Goal: Communication & Community: Answer question/provide support

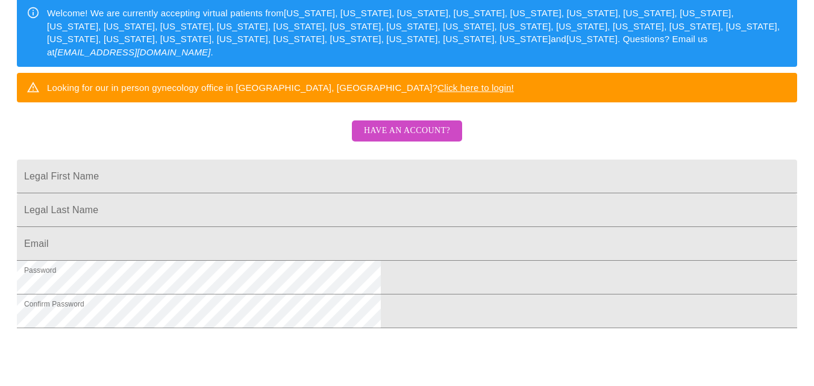
scroll to position [192, 0]
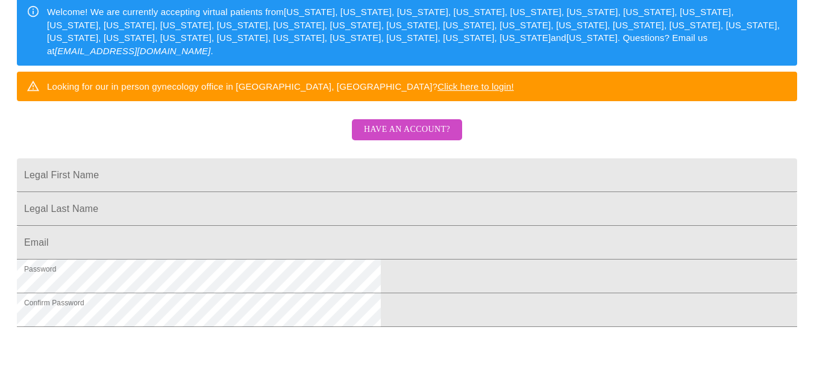
click at [388, 137] on span "Have an account?" at bounding box center [407, 129] width 86 height 15
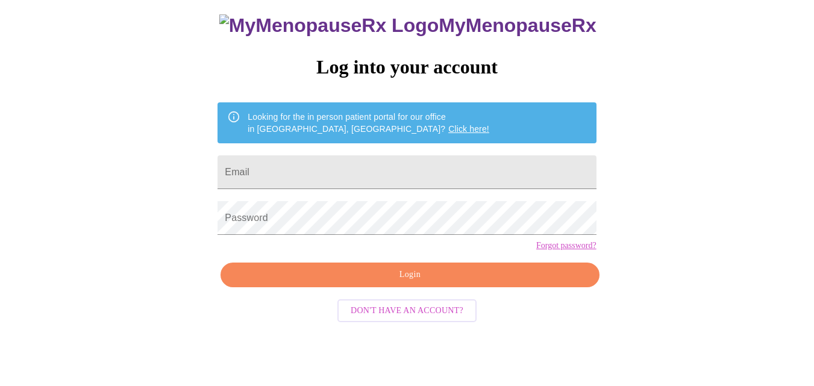
scroll to position [51, 0]
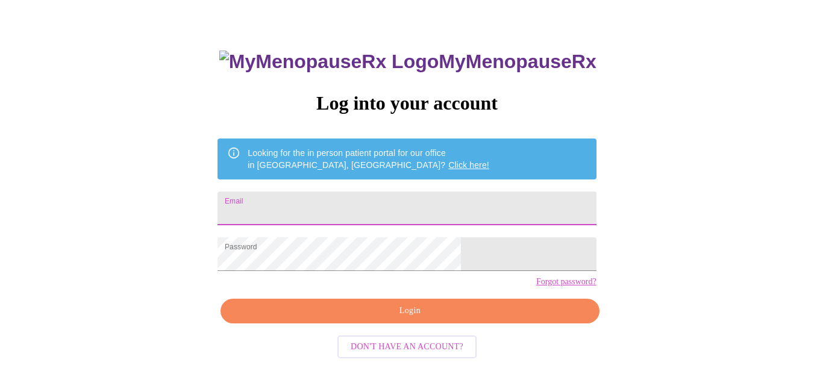
click at [366, 214] on input "Email" at bounding box center [407, 209] width 378 height 34
type input "[EMAIL_ADDRESS][DOMAIN_NAME]"
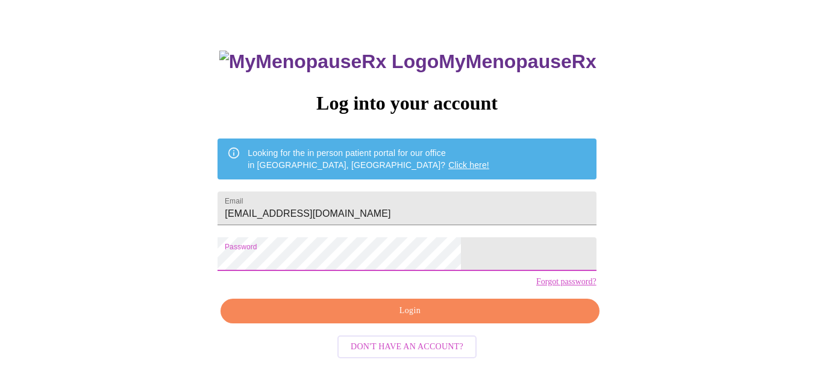
click at [508, 319] on span "Login" at bounding box center [409, 311] width 351 height 15
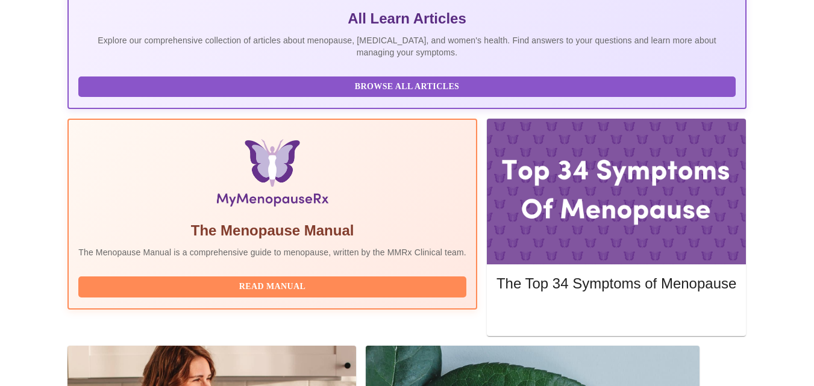
scroll to position [287, 0]
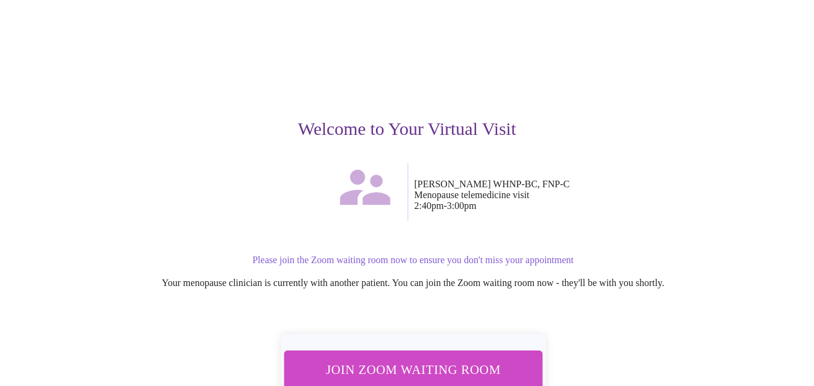
scroll to position [64, 0]
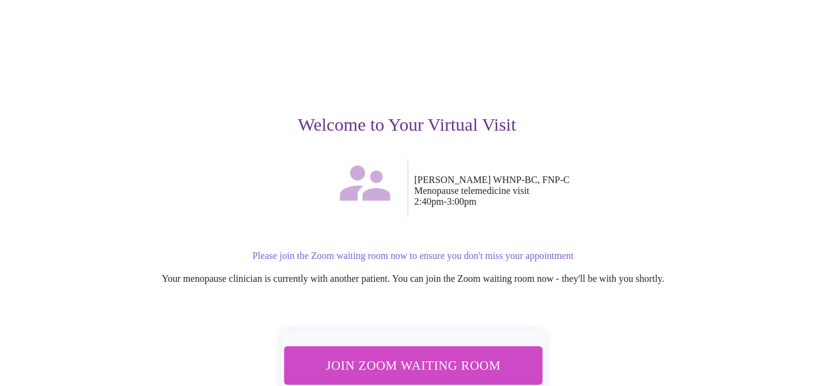
click at [483, 354] on span "Join Zoom Waiting Room" at bounding box center [412, 365] width 227 height 22
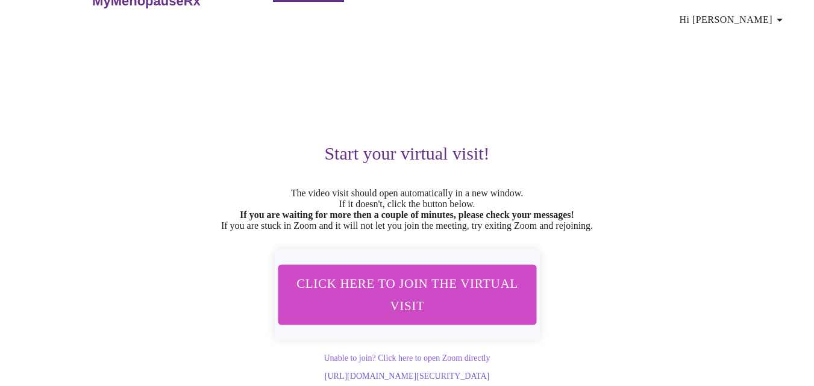
scroll to position [43, 0]
